Goal: Task Accomplishment & Management: Use online tool/utility

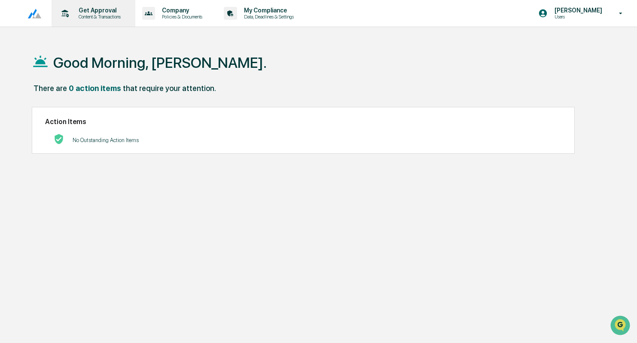
click at [98, 17] on p "Content & Transactions" at bounding box center [98, 17] width 53 height 6
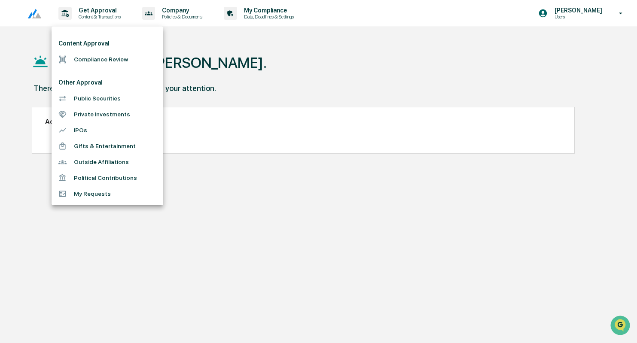
click at [98, 58] on li "Compliance Review" at bounding box center [108, 60] width 112 height 16
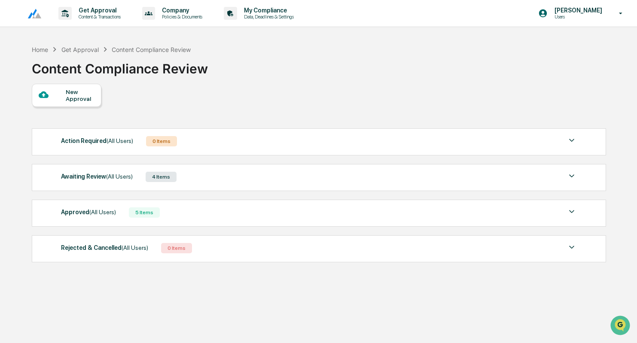
click at [219, 178] on div "Awaiting Review (All Users) 4 Items" at bounding box center [319, 177] width 516 height 12
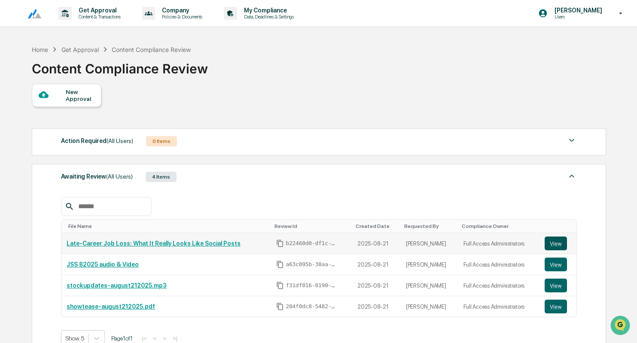
click at [554, 241] on button "View" at bounding box center [555, 244] width 22 height 14
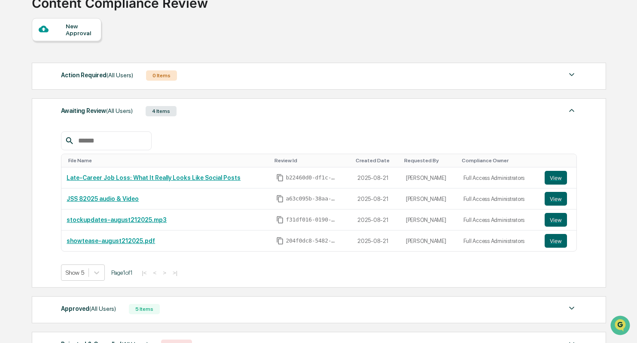
scroll to position [69, 0]
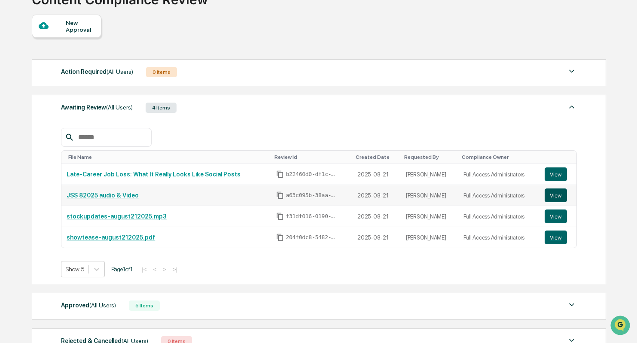
click at [553, 194] on button "View" at bounding box center [555, 195] width 22 height 14
